Goal: Check status

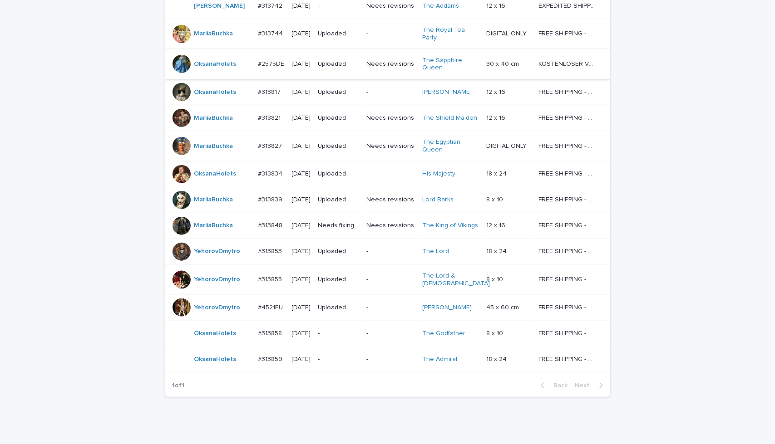
scroll to position [676, 0]
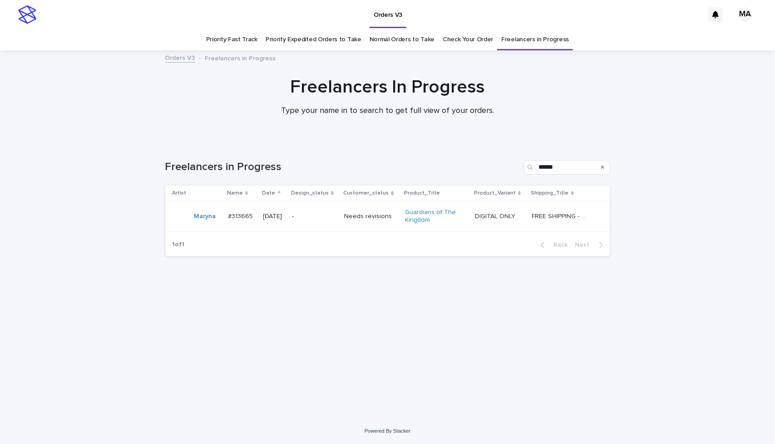
click at [236, 125] on div at bounding box center [387, 96] width 775 height 91
click at [499, 134] on div at bounding box center [387, 96] width 775 height 91
click at [337, 216] on p "-" at bounding box center [314, 217] width 45 height 8
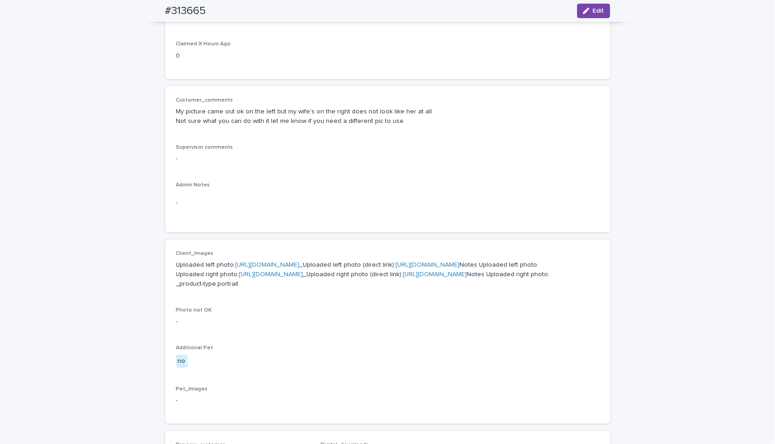
scroll to position [212, 0]
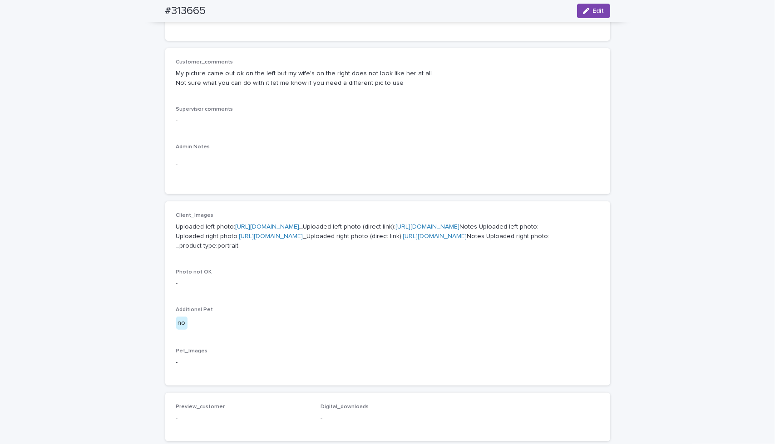
click at [303, 240] on link "https://cdn.shopify.com-uploadkit.app/s/files/1/0033/4807/0511/files/download.h…" at bounding box center [271, 236] width 64 height 6
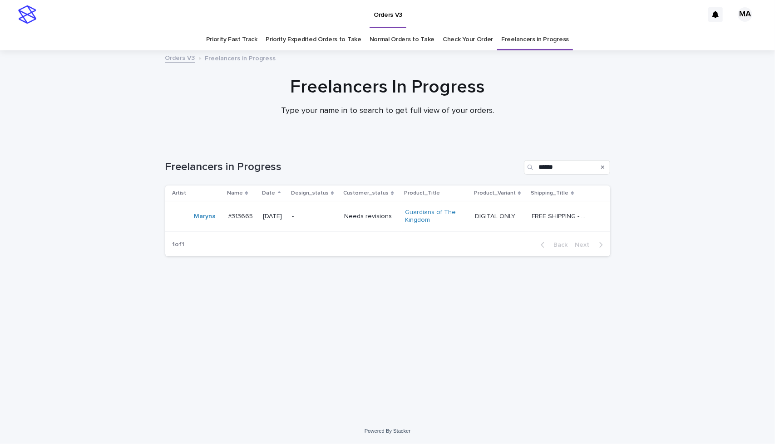
click at [301, 342] on div "Loading... Saving… Loading... Saving… Freelancers in Progress ****** Artist Nam…" at bounding box center [388, 269] width 454 height 254
